Goal: Register for event/course

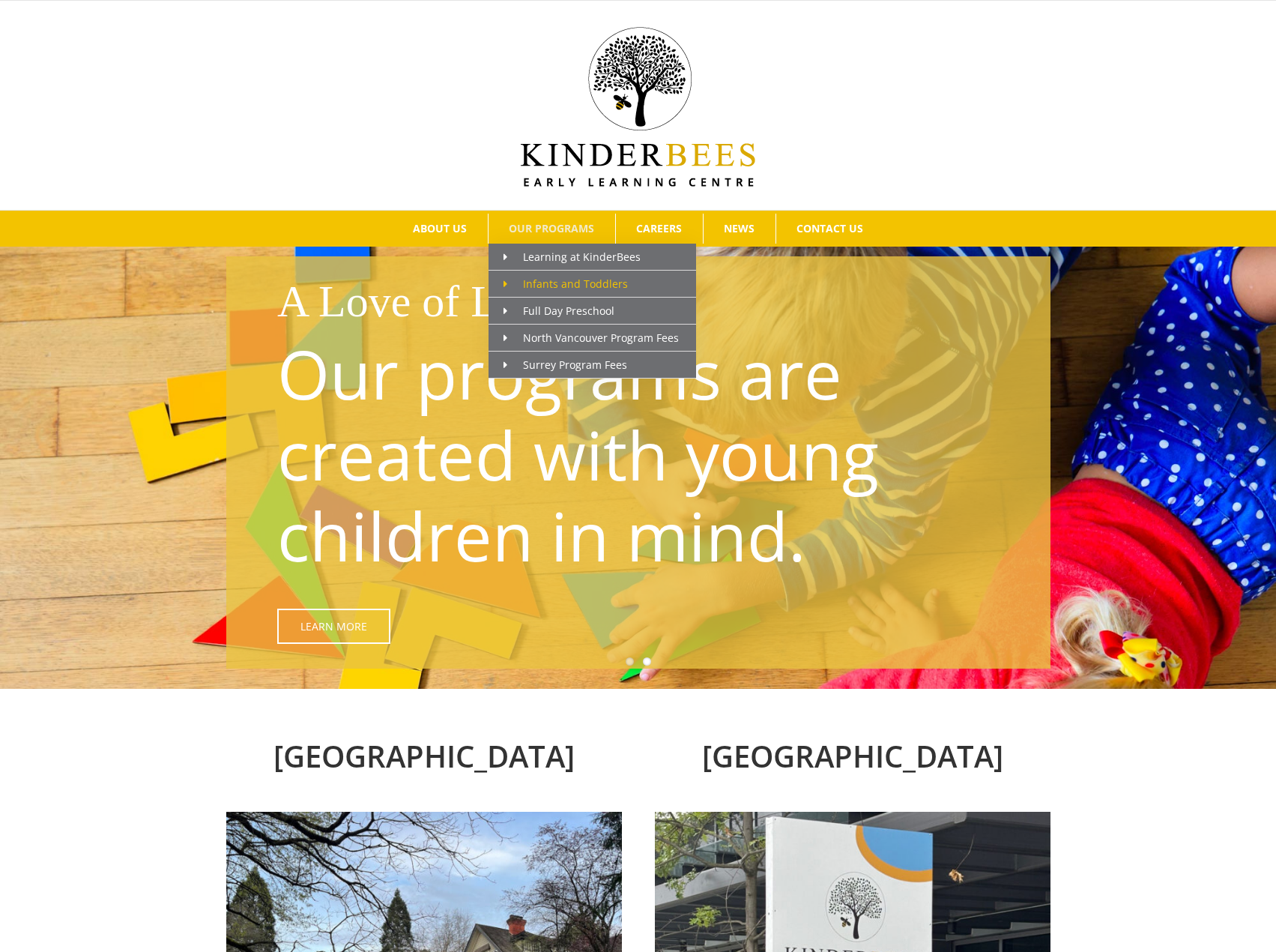
click at [504, 277] on span "Main Menu" at bounding box center [513, 283] width 19 height 15
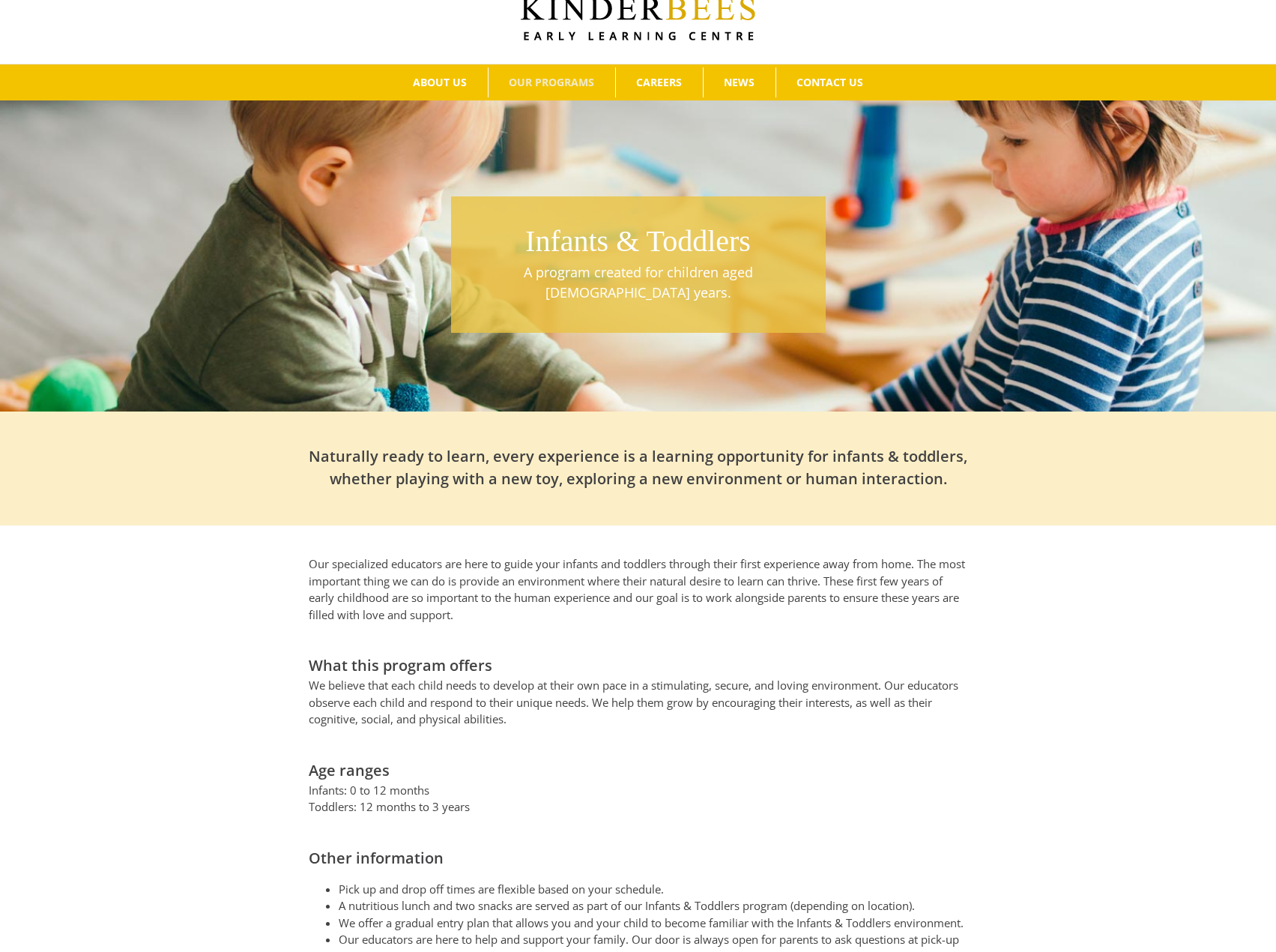
scroll to position [75, 0]
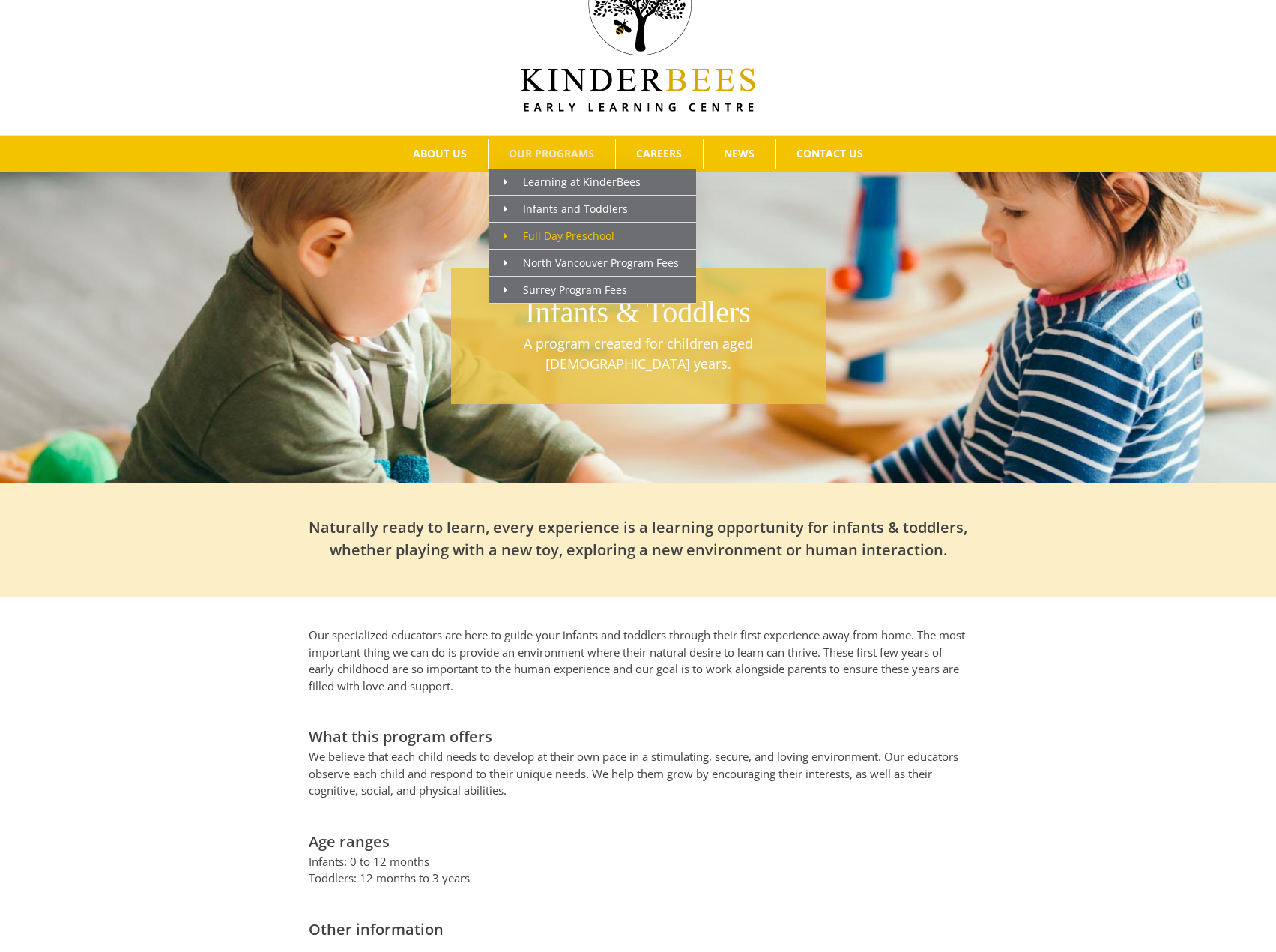
click at [551, 230] on span "Full Day Preschool" at bounding box center [559, 236] width 111 height 14
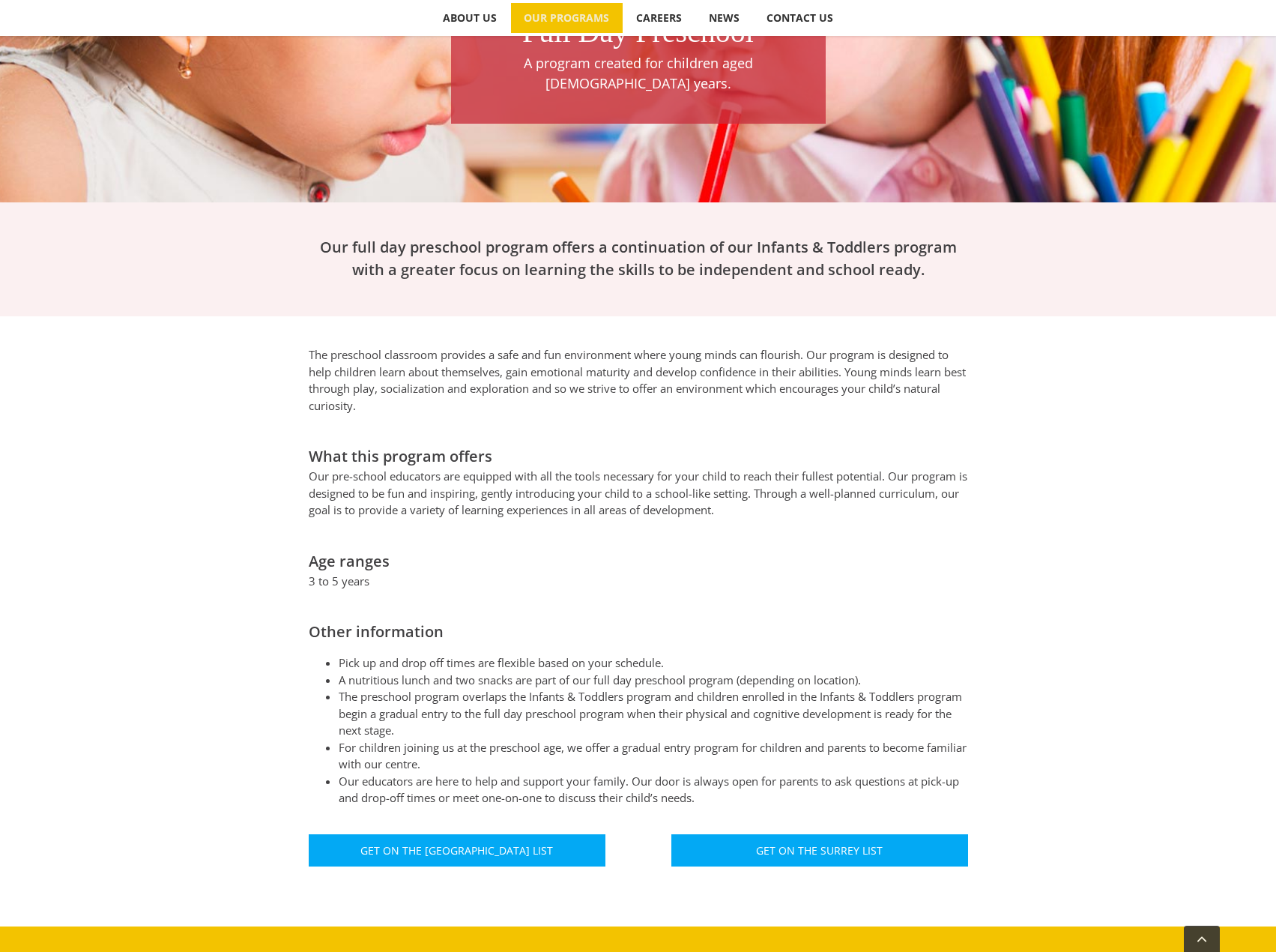
scroll to position [350, 0]
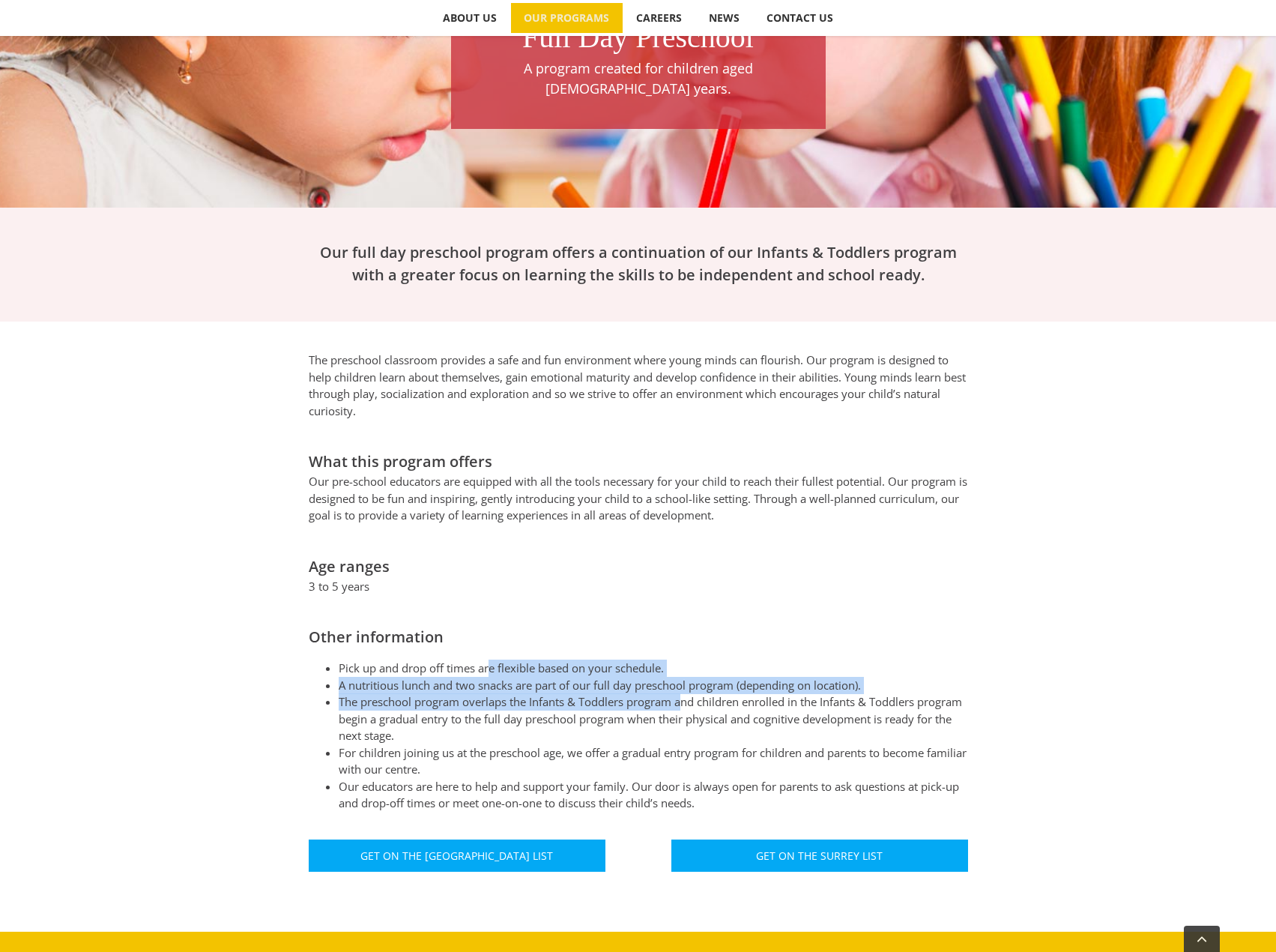
drag, startPoint x: 492, startPoint y: 655, endPoint x: 685, endPoint y: 673, distance: 193.8
click at [685, 673] on ul "Pick up and drop off times are flexible based on your schedule. A nutritious lu…" at bounding box center [638, 736] width 659 height 153
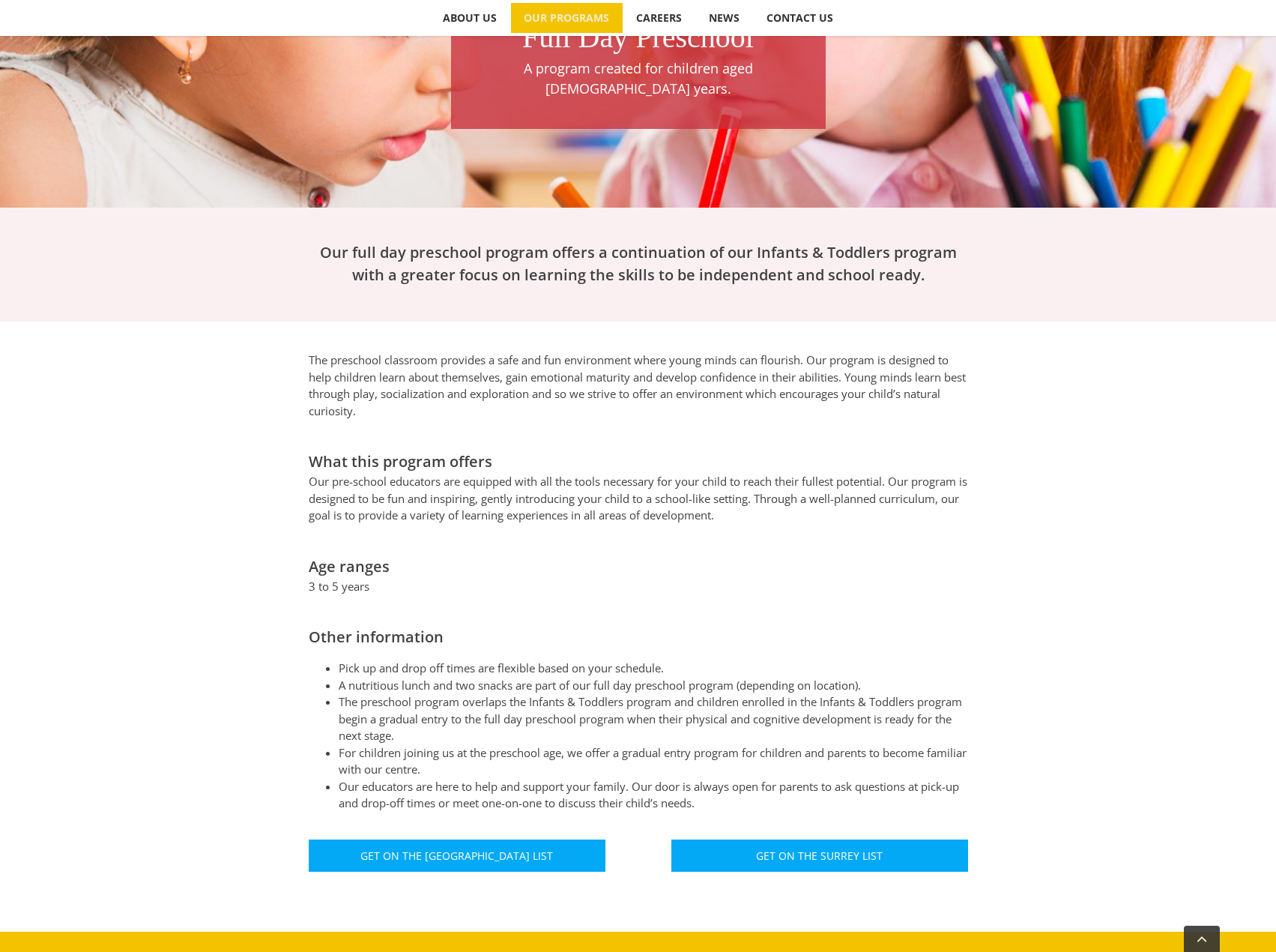
click at [504, 695] on li "The preschool program overlaps the Infants & Toddlers program and children enro…" at bounding box center [653, 719] width 629 height 51
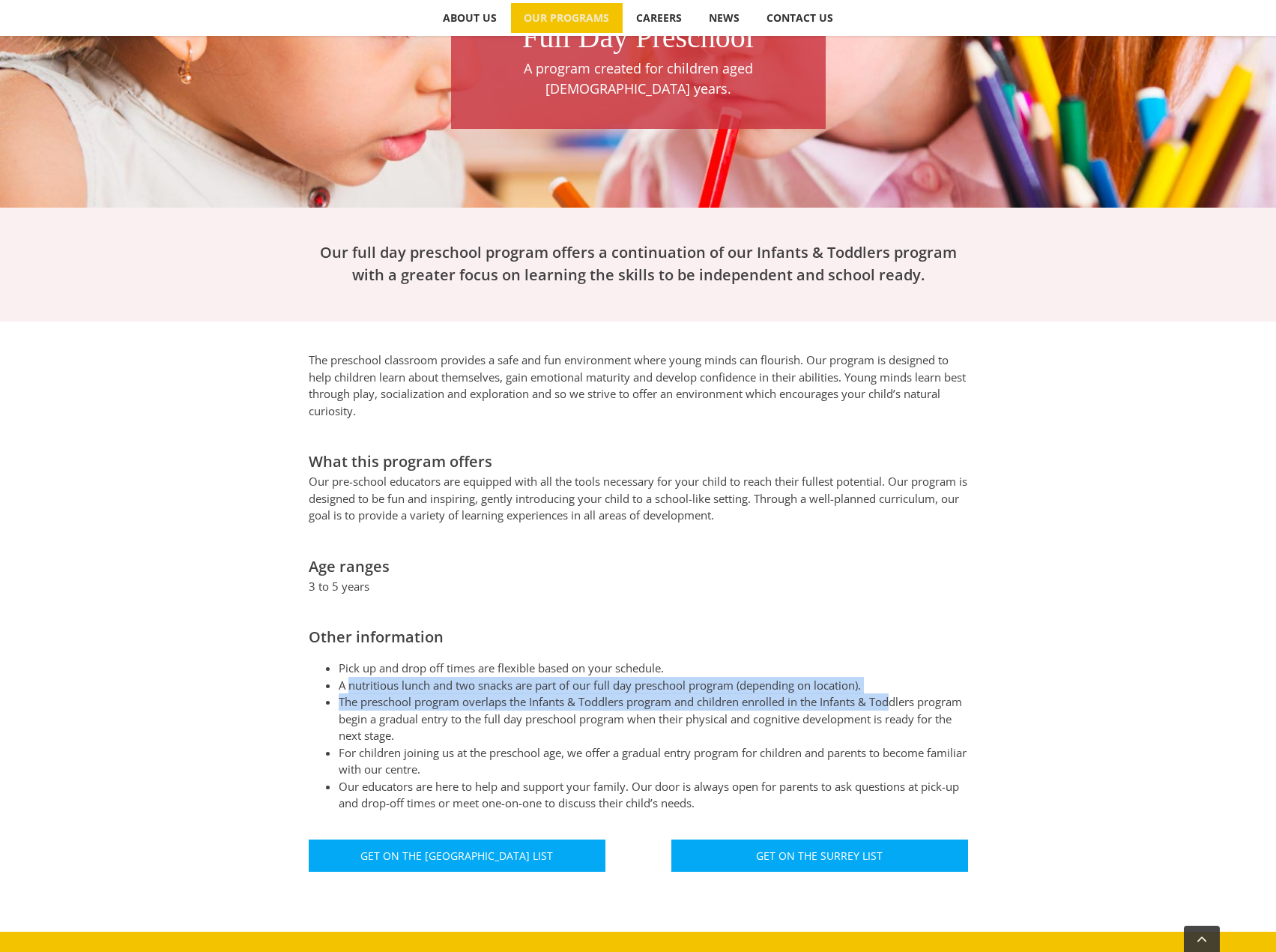
drag, startPoint x: 349, startPoint y: 657, endPoint x: 900, endPoint y: 677, distance: 551.4
click at [900, 677] on ul "Pick up and drop off times are flexible based on your schedule. A nutritious lu…" at bounding box center [638, 736] width 659 height 153
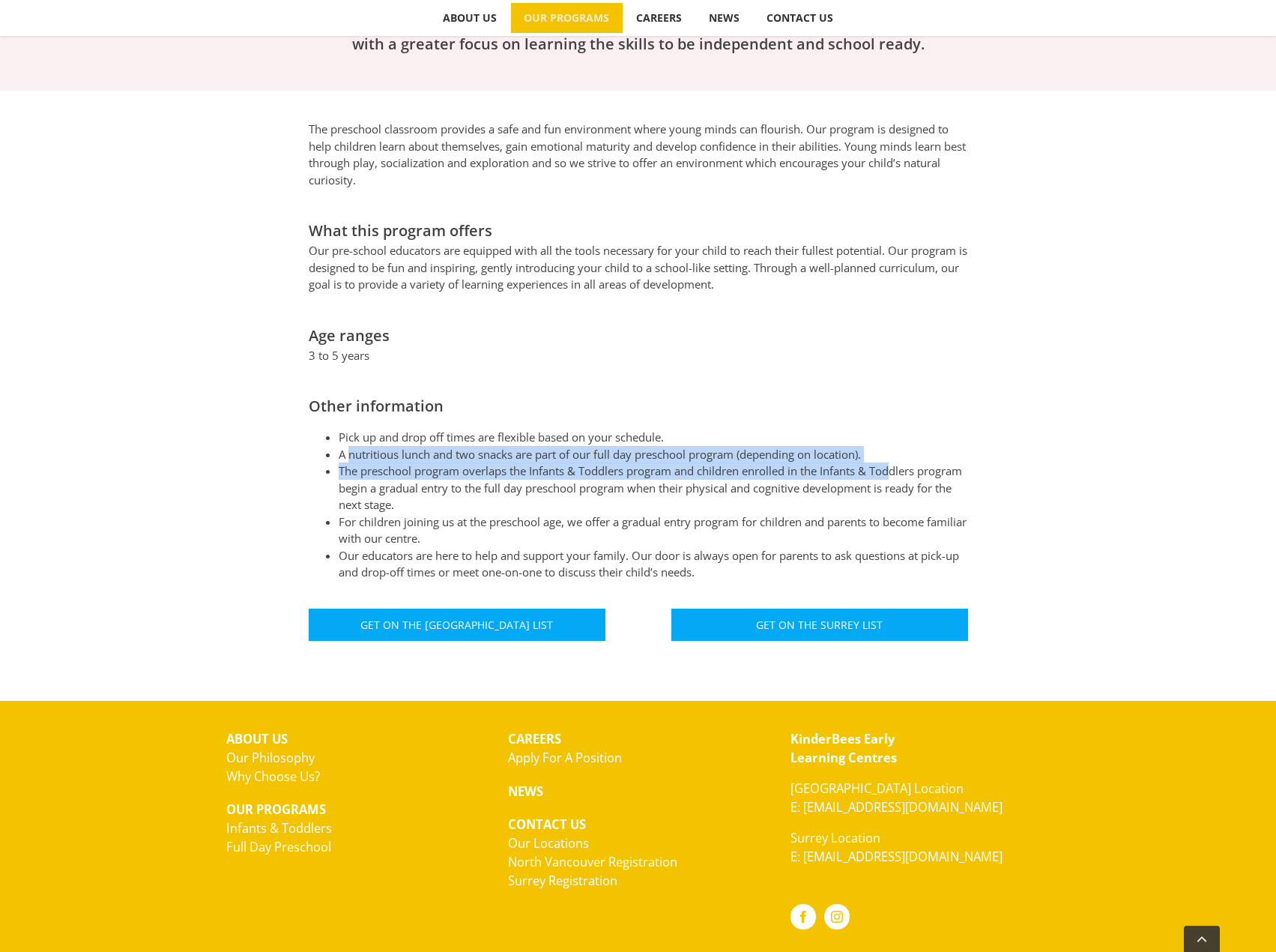
scroll to position [575, 0]
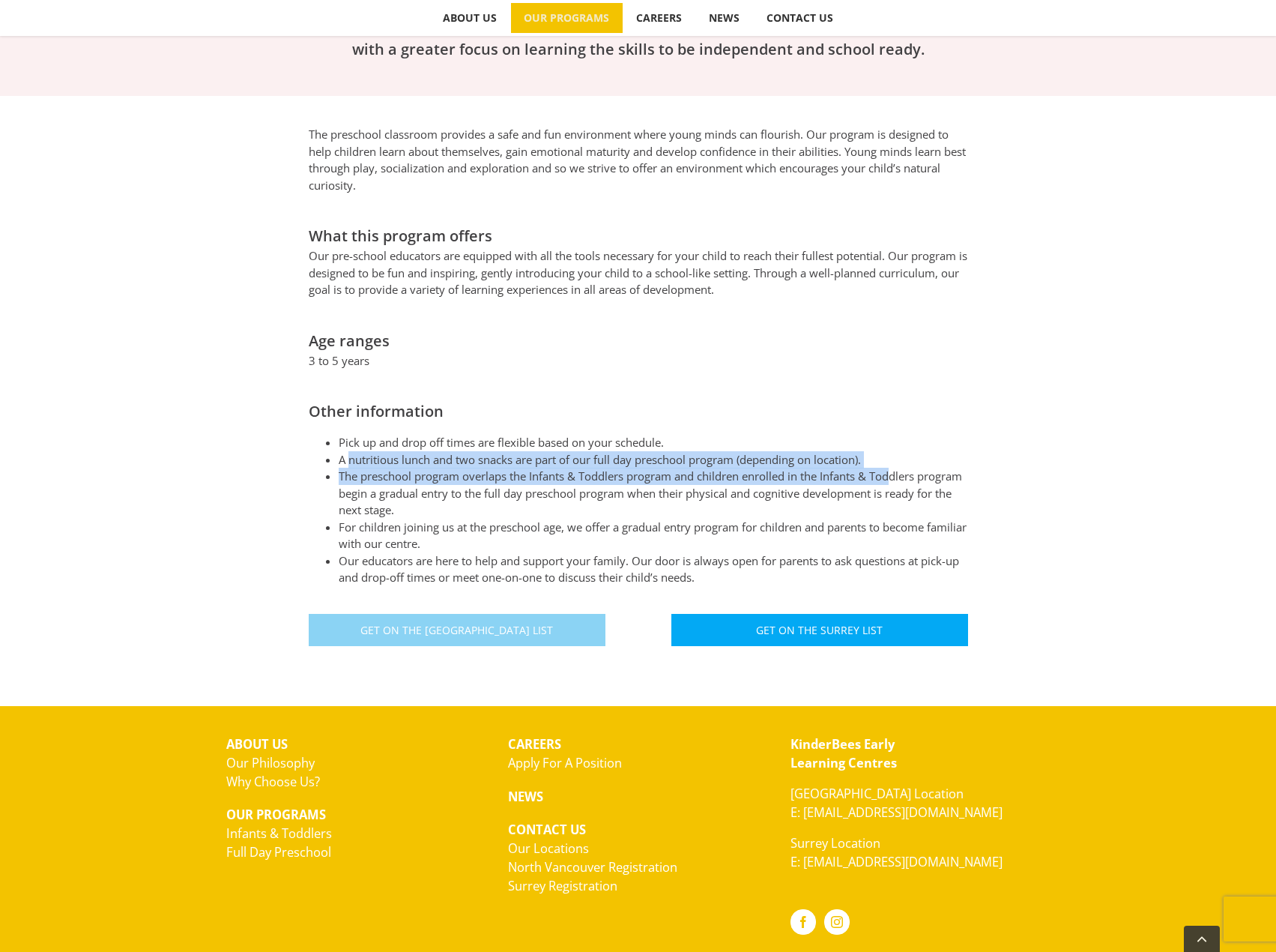
click at [465, 624] on span "Get On The North Vancouver List" at bounding box center [457, 630] width 193 height 13
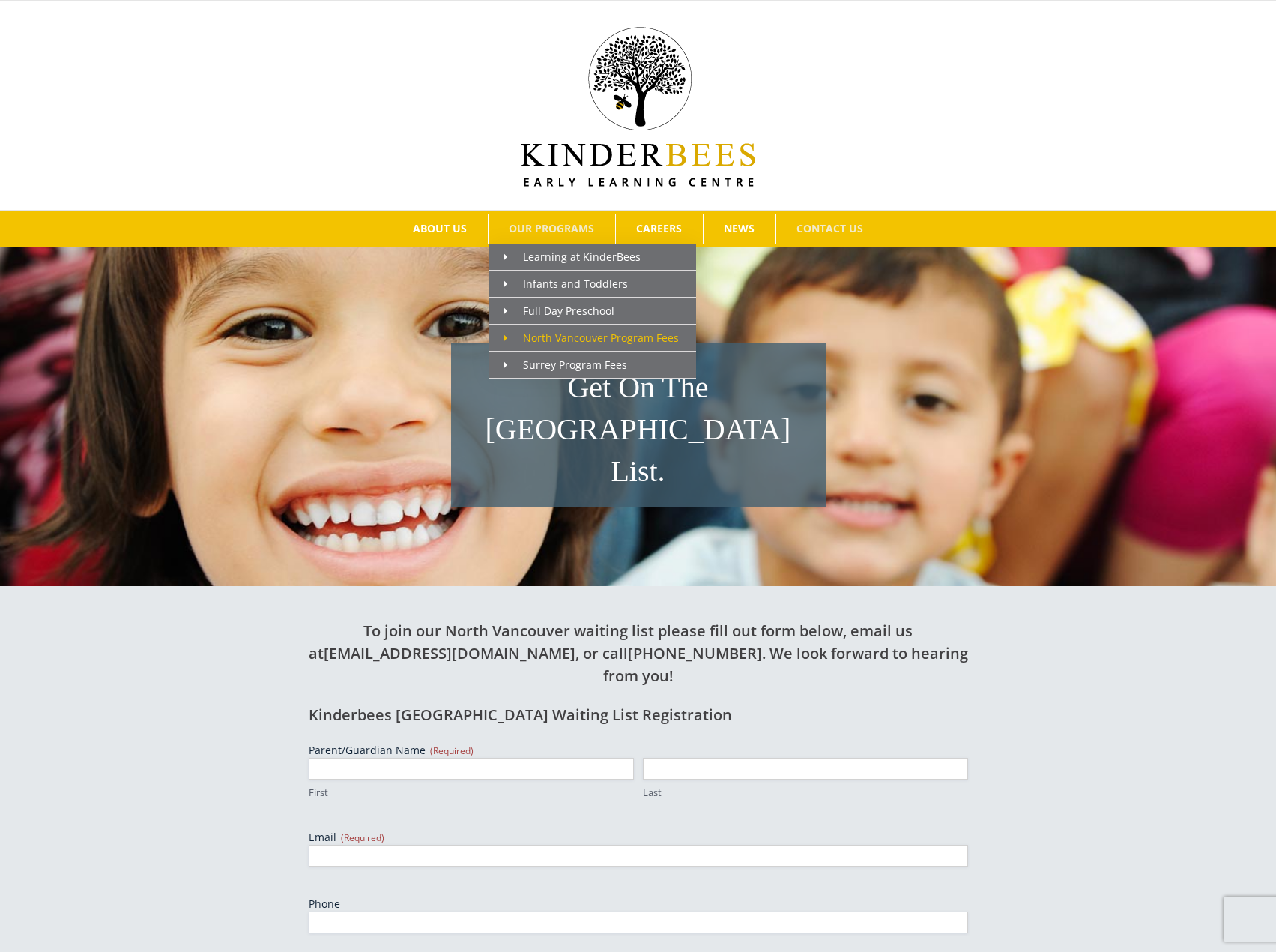
click at [590, 337] on span "North Vancouver Program Fees" at bounding box center [591, 337] width 176 height 14
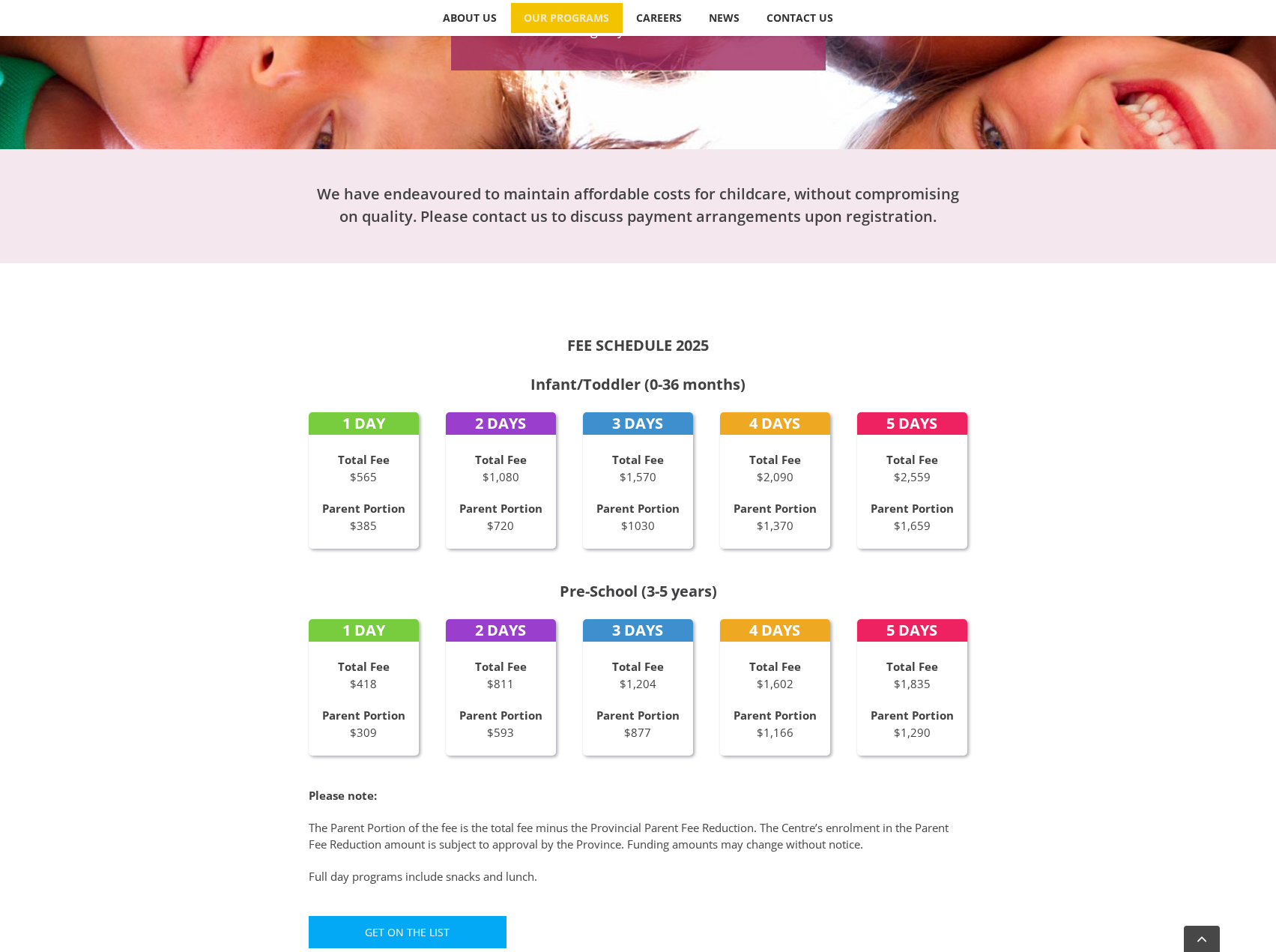
scroll to position [450, 0]
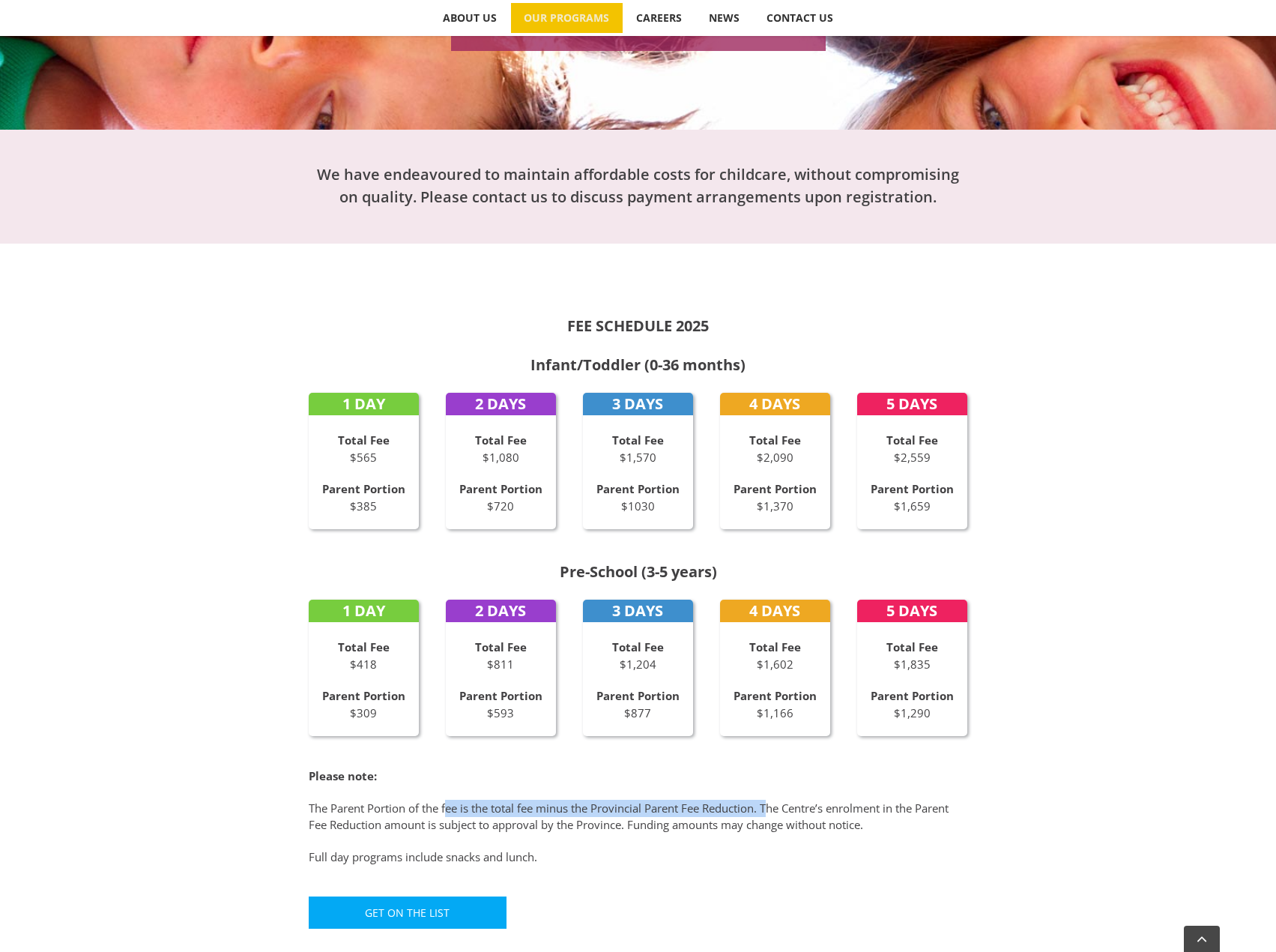
drag, startPoint x: 452, startPoint y: 816, endPoint x: 773, endPoint y: 810, distance: 321.1
click at [773, 810] on p "The Parent Portion of the fee is the total fee minus the Provincial Parent Fee …" at bounding box center [638, 816] width 659 height 34
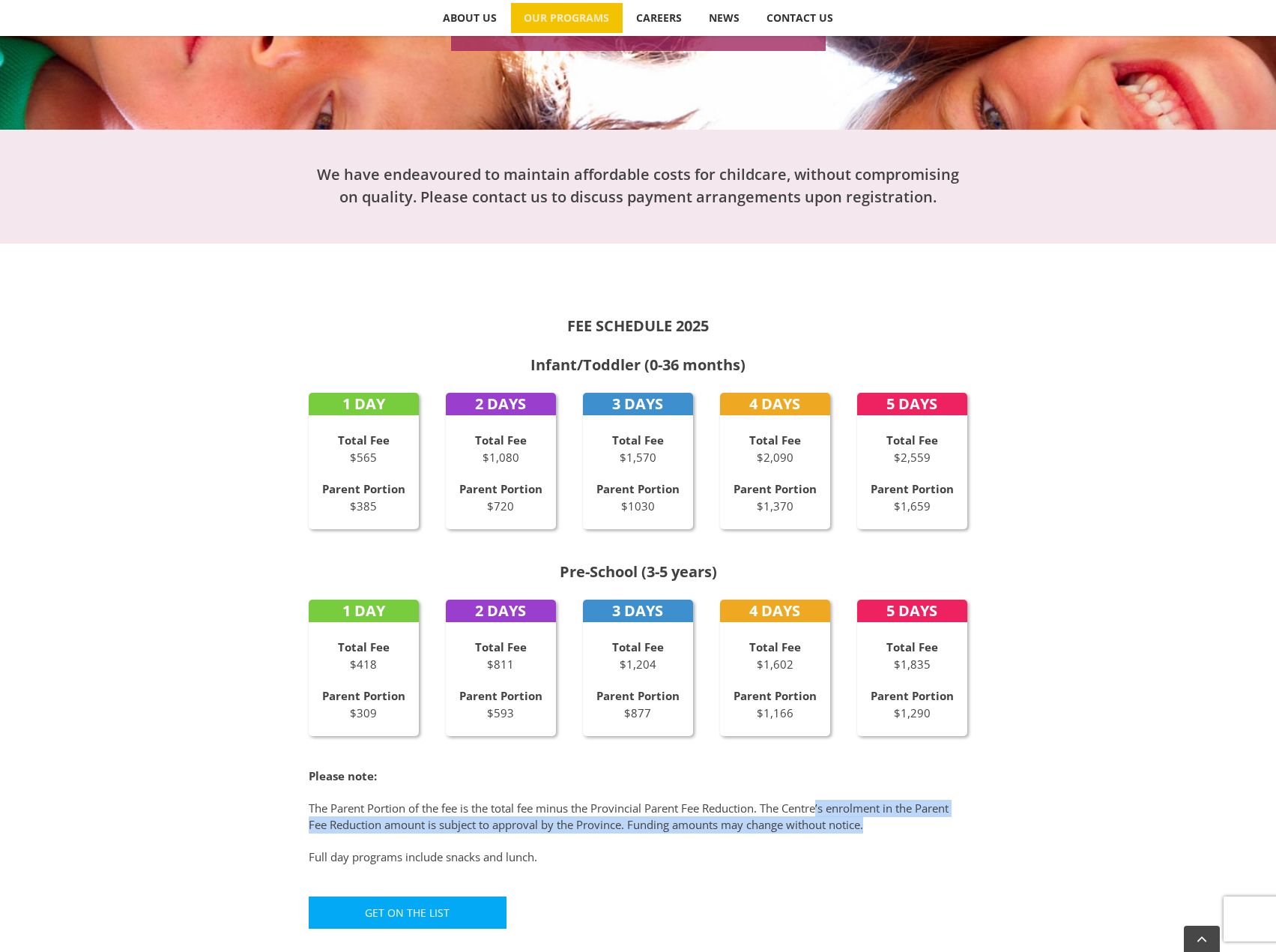
drag, startPoint x: 826, startPoint y: 812, endPoint x: 902, endPoint y: 823, distance: 76.8
click at [902, 823] on p "The Parent Portion of the fee is the total fee minus the Provincial Parent Fee …" at bounding box center [638, 816] width 659 height 34
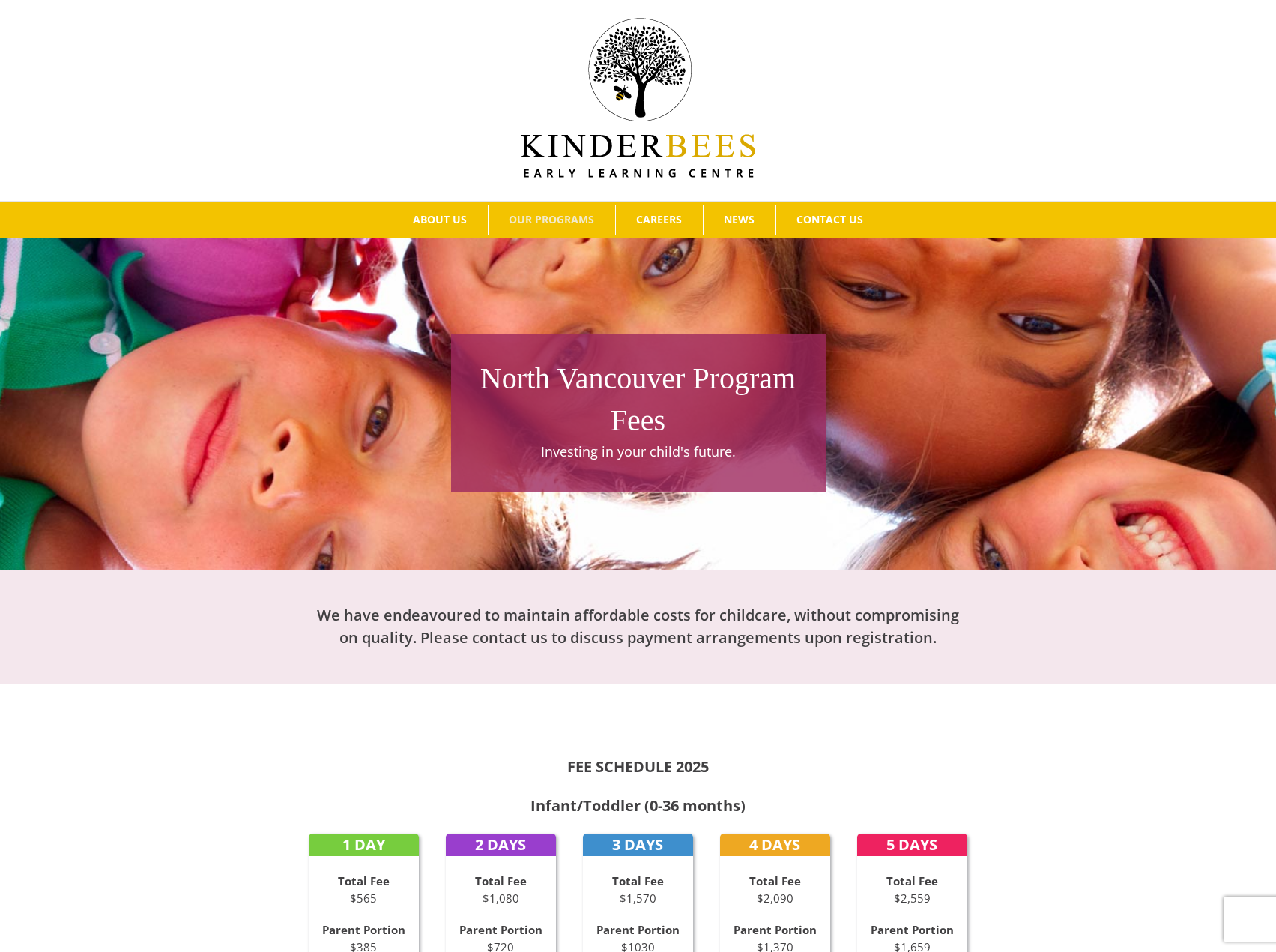
scroll to position [0, 0]
